Goal: Information Seeking & Learning: Learn about a topic

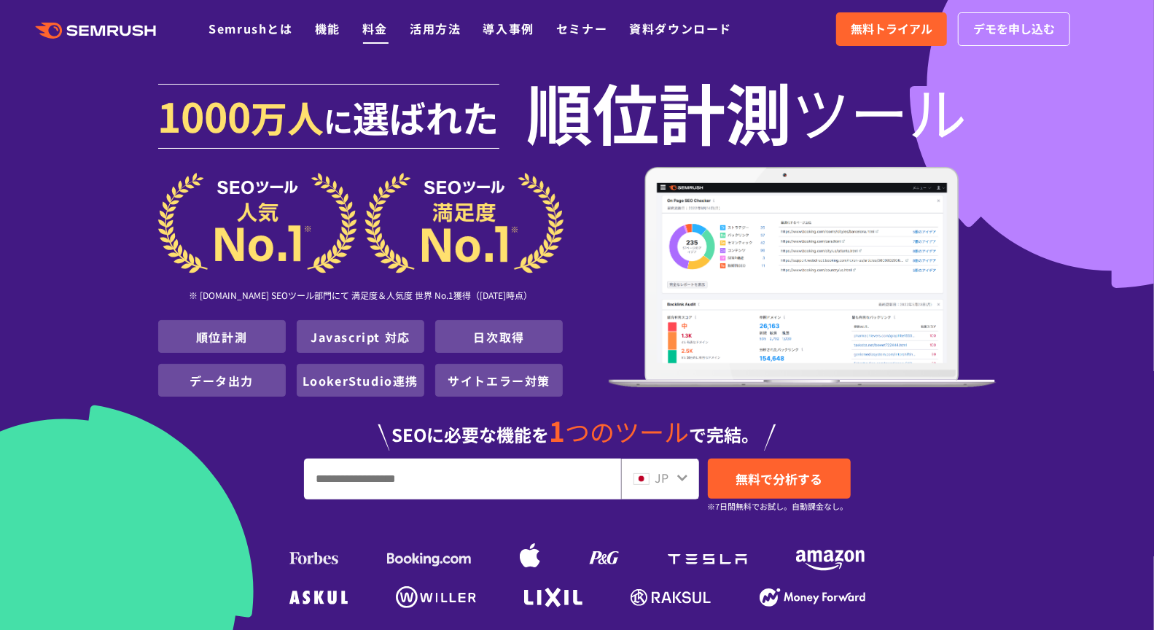
click at [386, 33] on link "料金" at bounding box center [375, 28] width 26 height 17
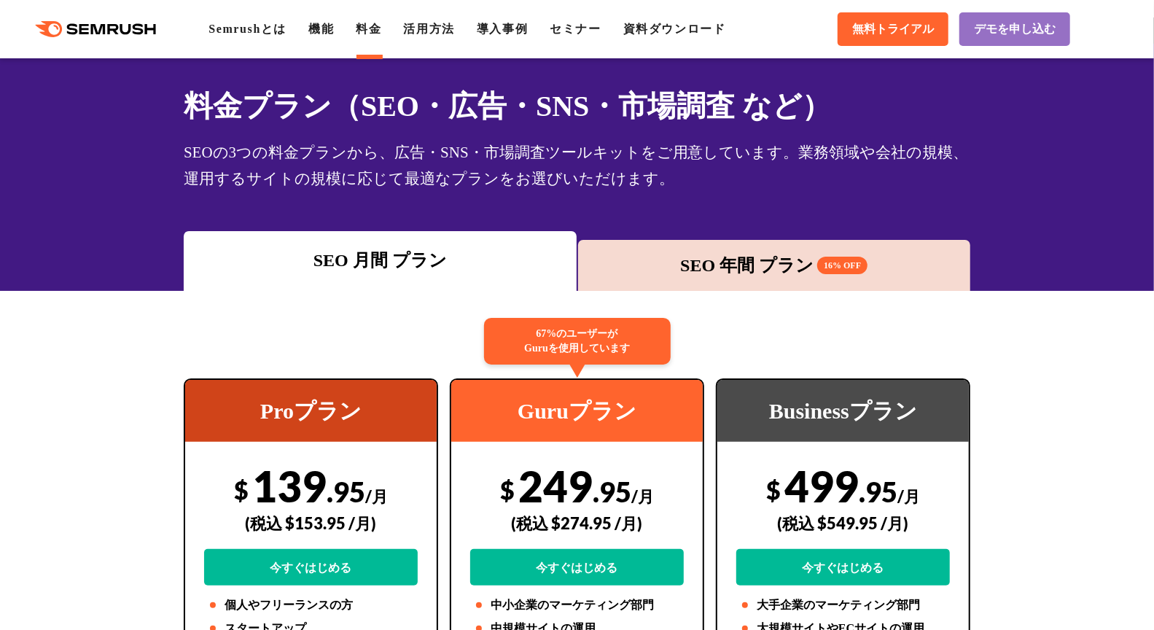
scroll to position [40, 0]
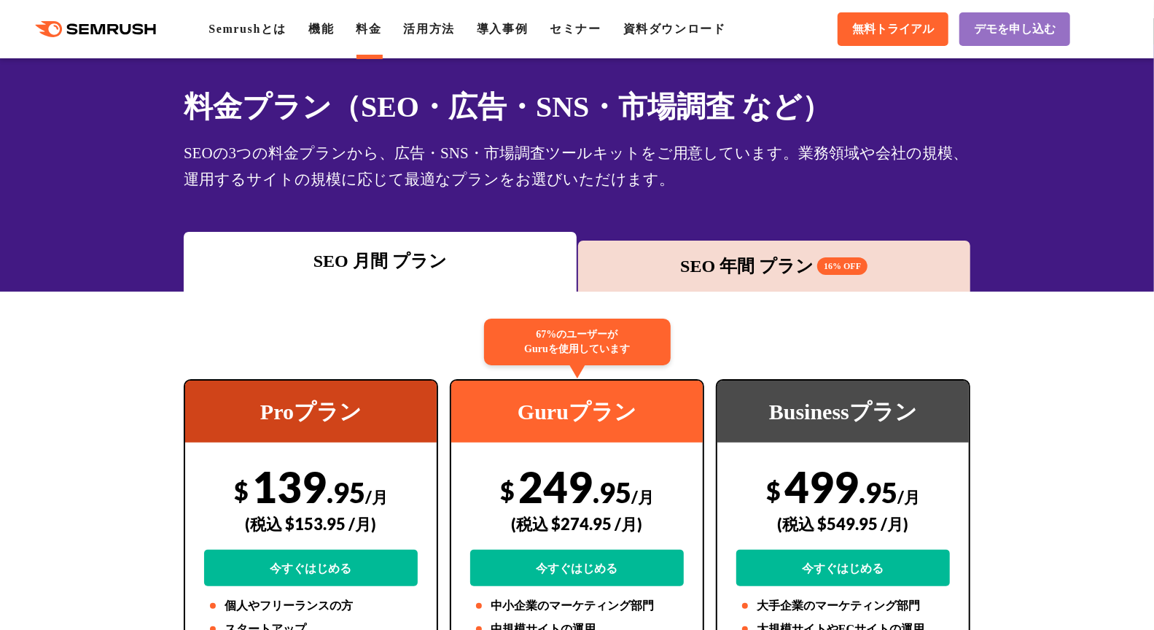
click at [718, 265] on div "SEO 年間 プラン 16% OFF" at bounding box center [774, 266] width 378 height 26
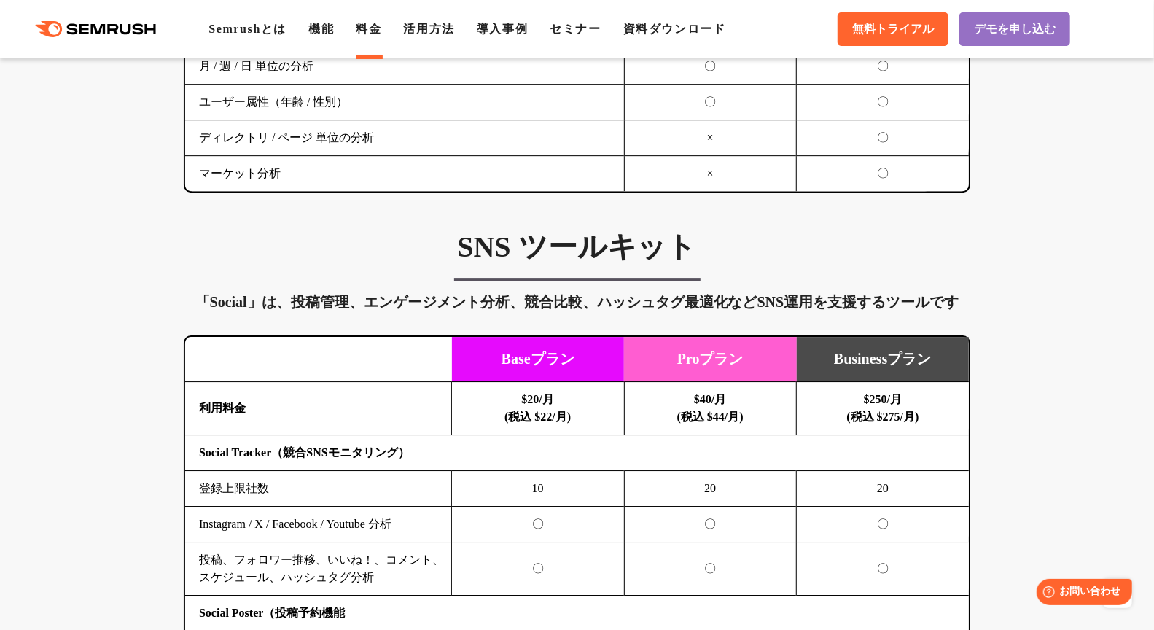
scroll to position [1263, 0]
